Goal: Task Accomplishment & Management: Use online tool/utility

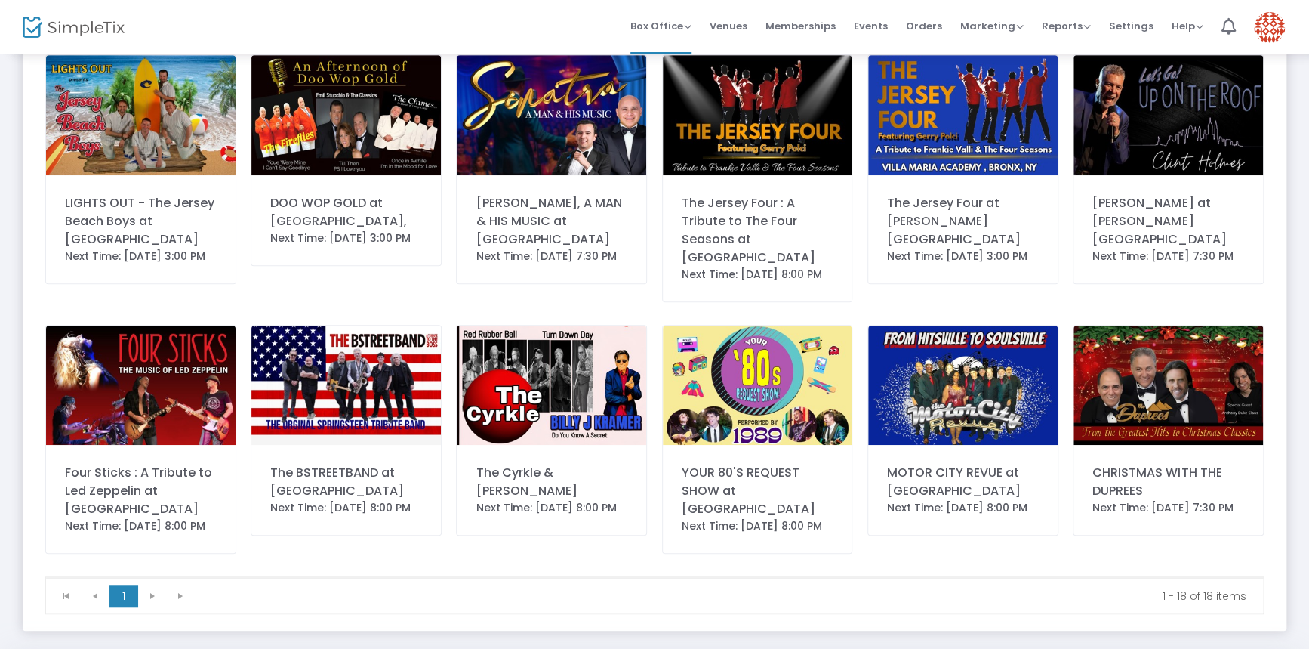
scroll to position [408, 0]
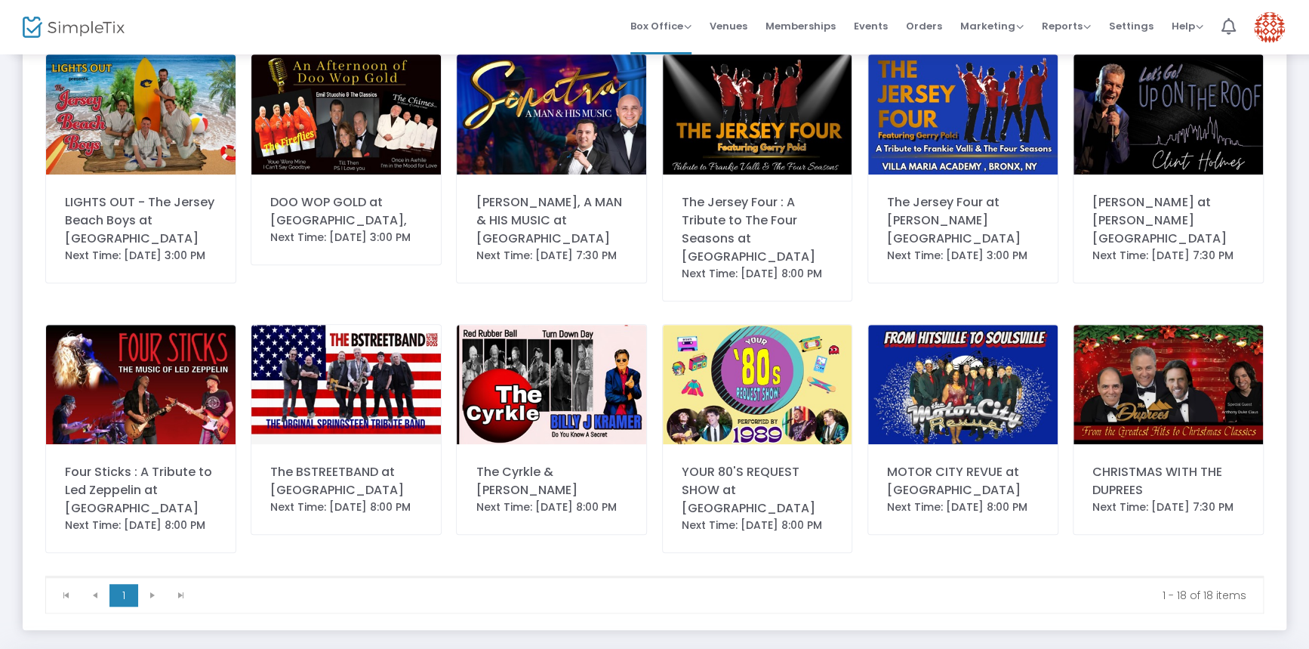
click at [526, 470] on div "The Cyrkle & Billy J Kramer" at bounding box center [552, 481] width 152 height 36
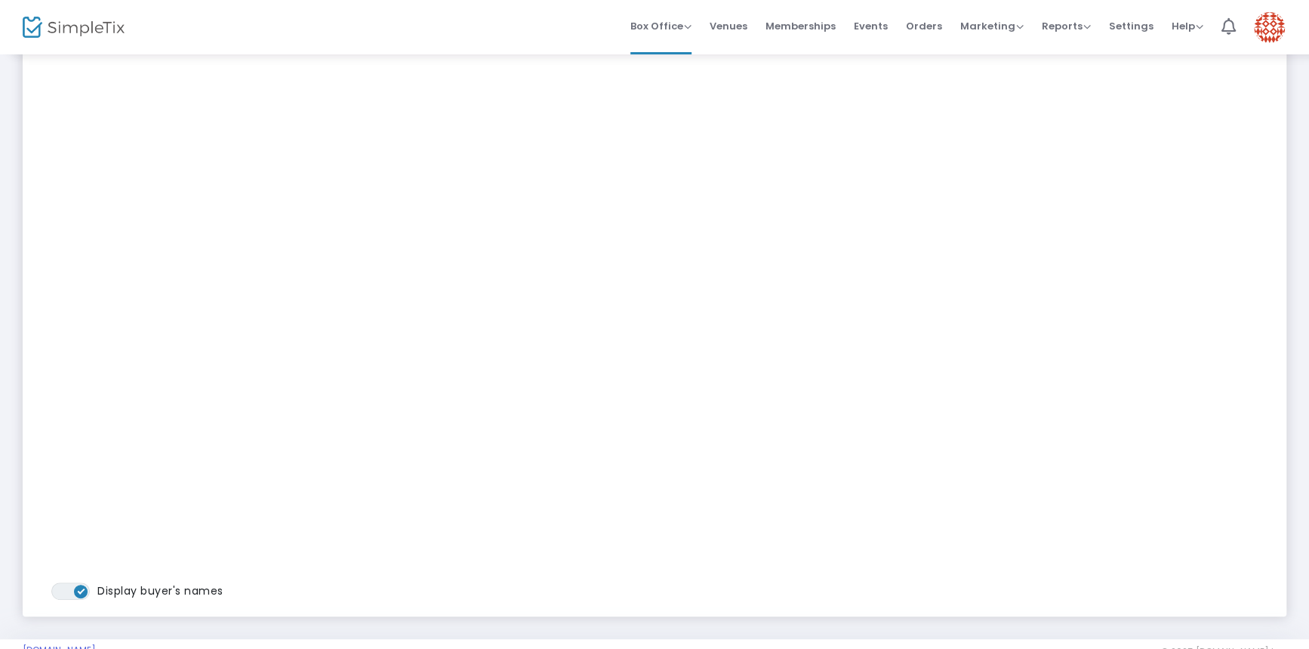
scroll to position [0, 0]
